Goal: Find specific page/section: Find specific page/section

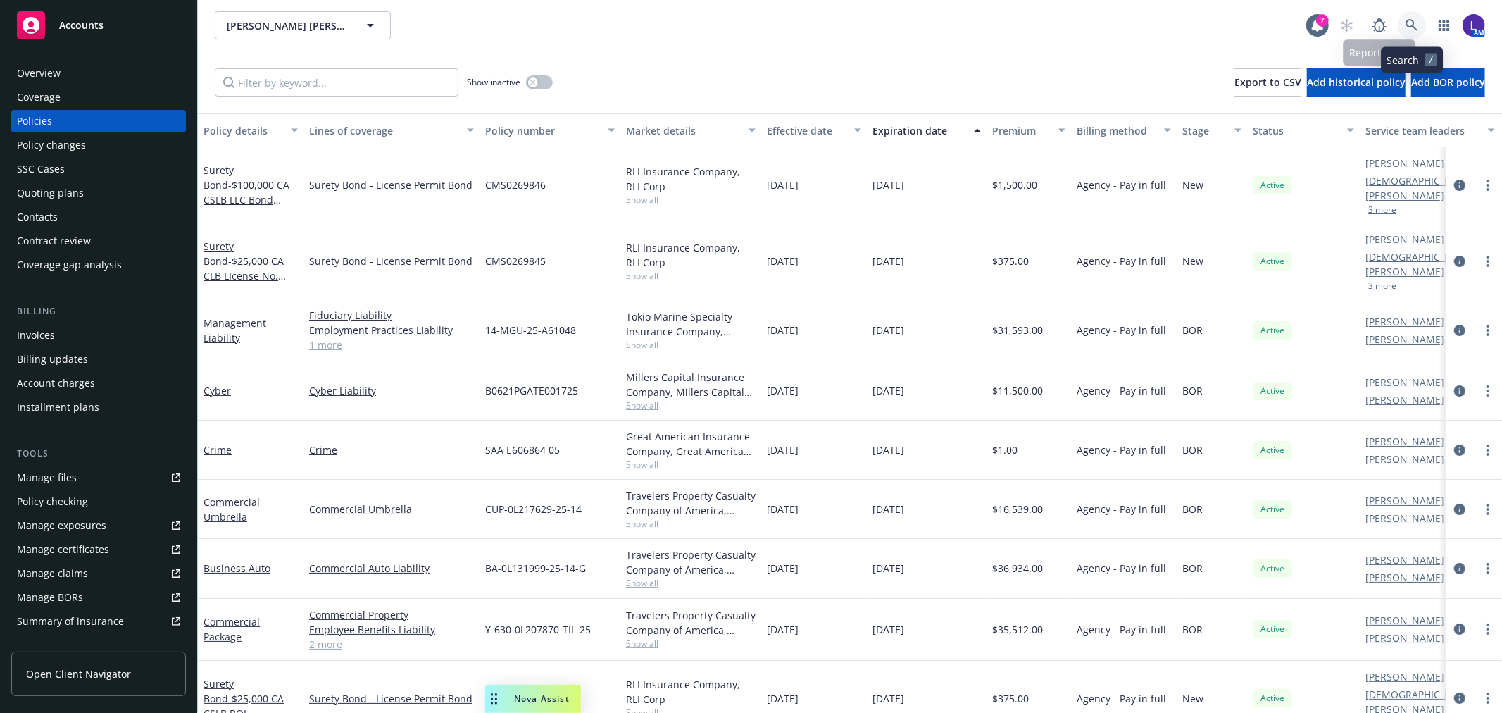
click at [1407, 27] on icon at bounding box center [1412, 25] width 13 height 13
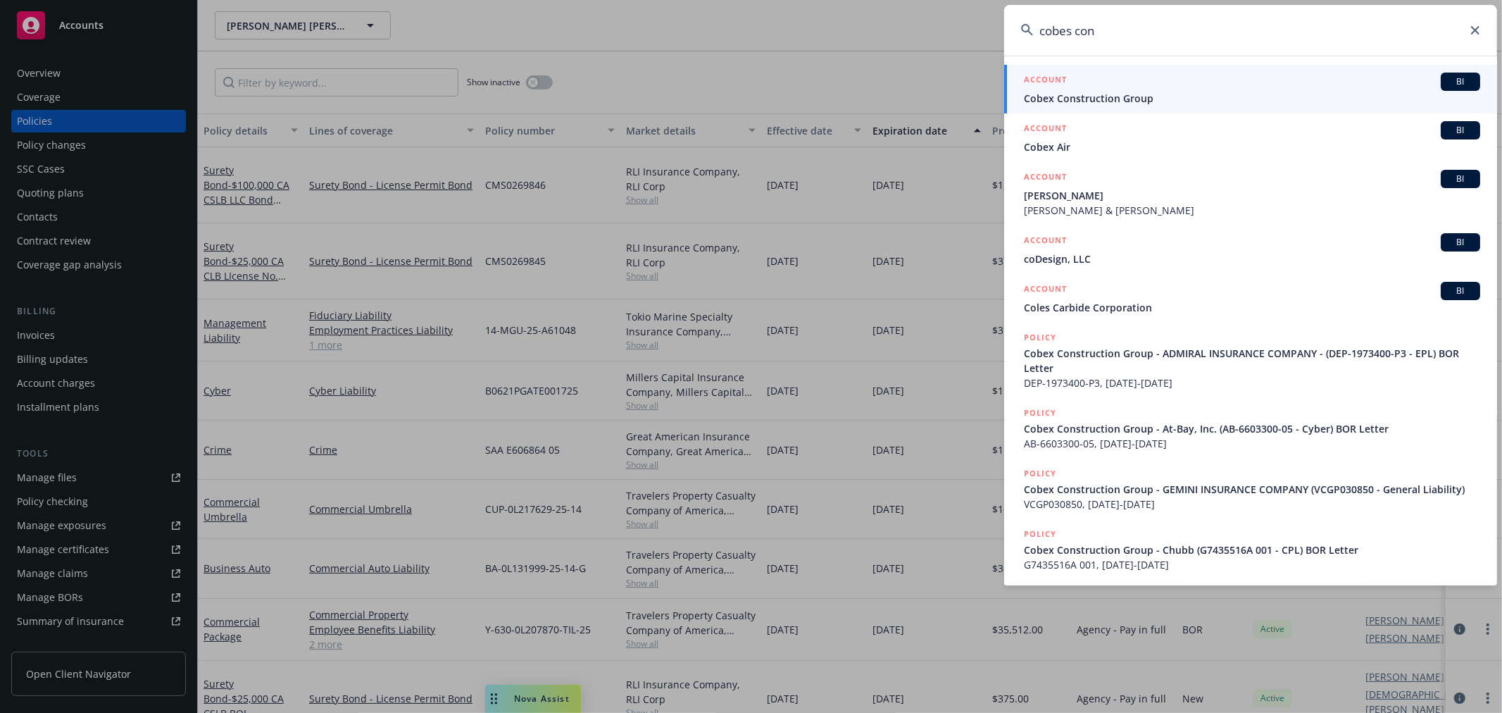
type input "cobes con"
click at [1050, 92] on span "Cobex Construction Group" at bounding box center [1252, 98] width 456 height 15
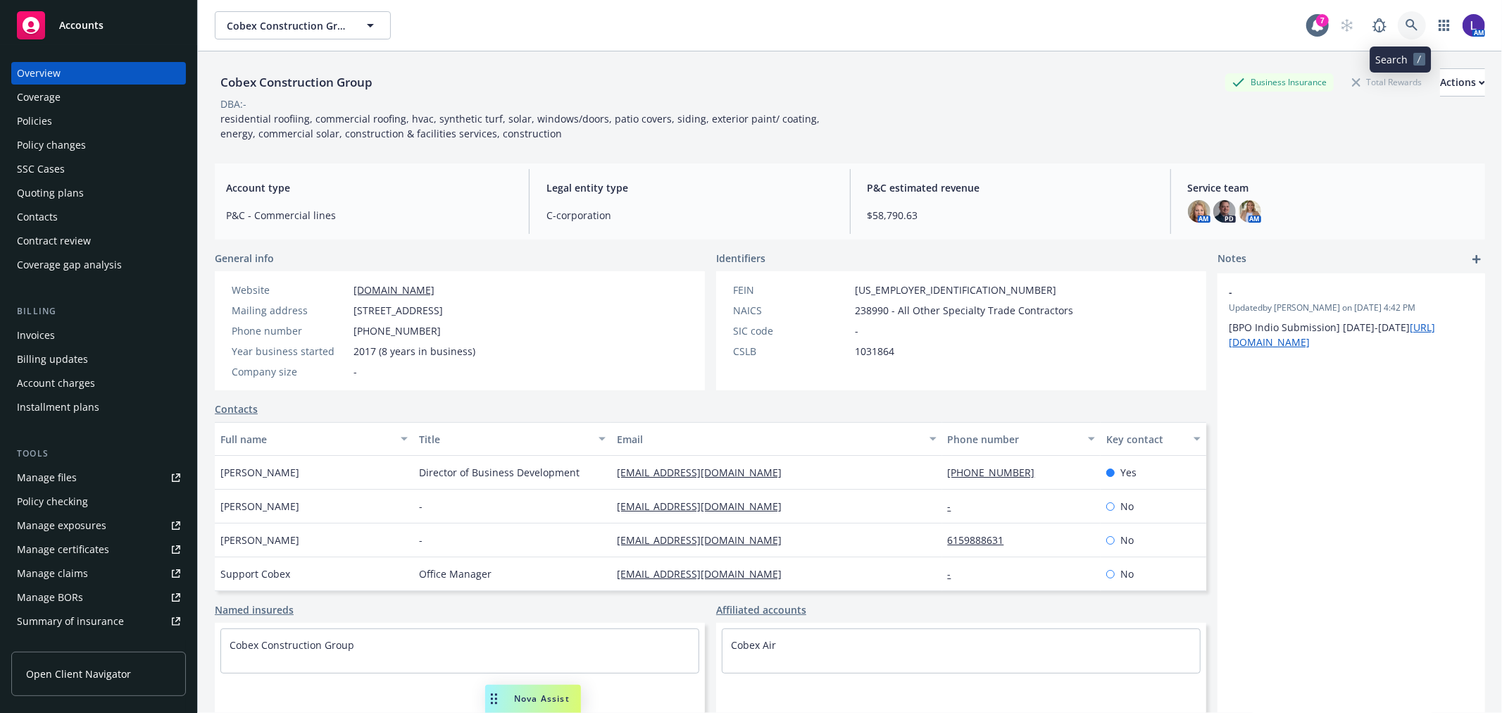
click at [1406, 29] on icon at bounding box center [1412, 25] width 13 height 13
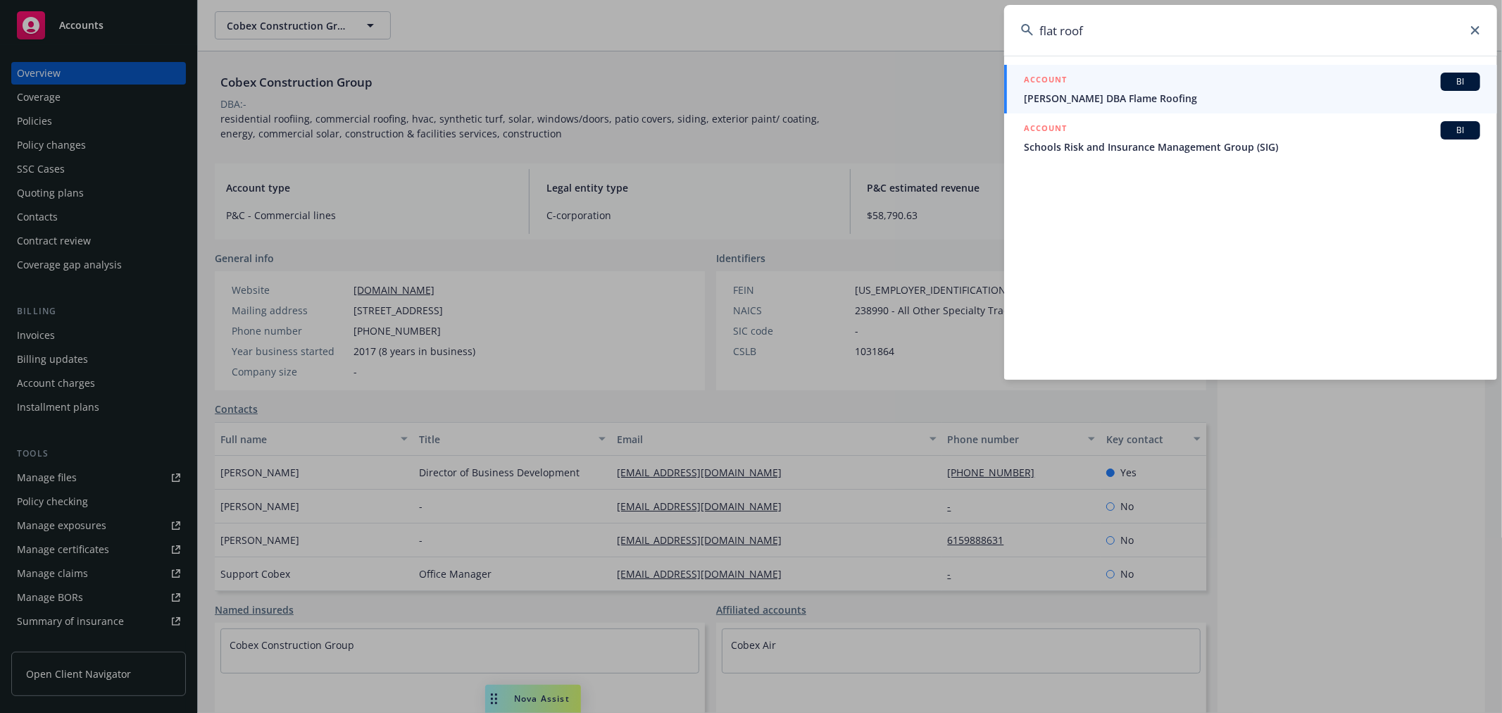
type input "flat roof"
